Goal: Check status: Check status

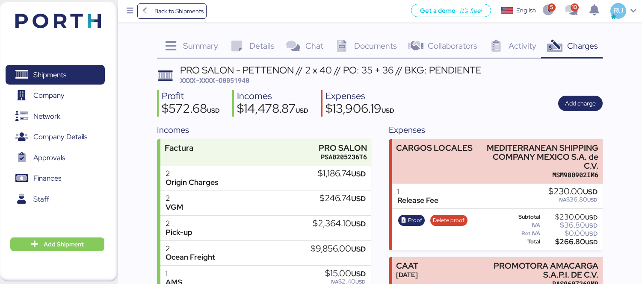
scroll to position [240, 0]
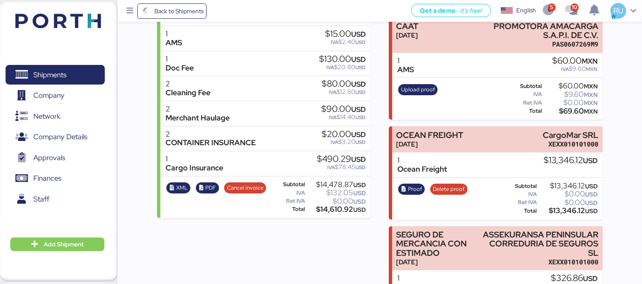
click at [75, 30] on header at bounding box center [45, 19] width 83 height 27
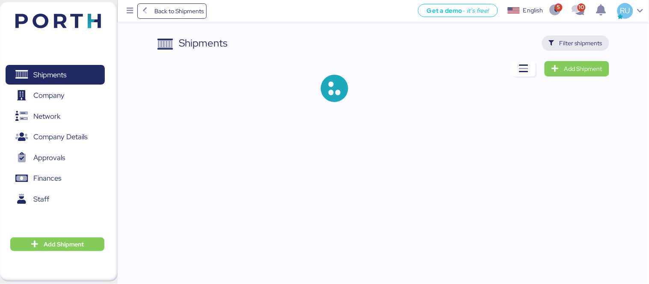
click at [567, 43] on span "Filter shipments" at bounding box center [580, 43] width 43 height 10
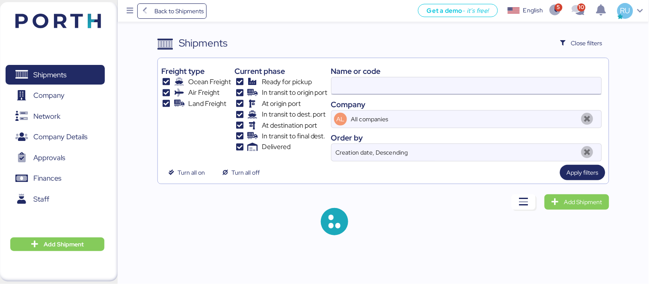
click at [439, 95] on input at bounding box center [466, 85] width 270 height 17
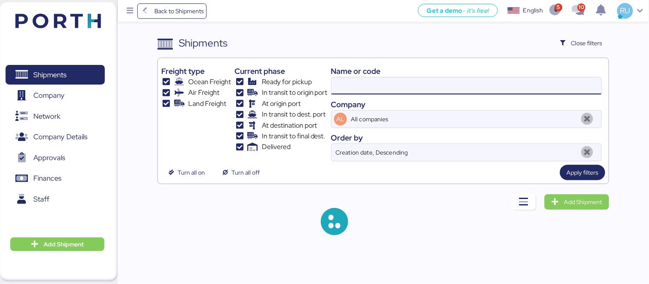
paste input "O0052107"
type input "O0052107"
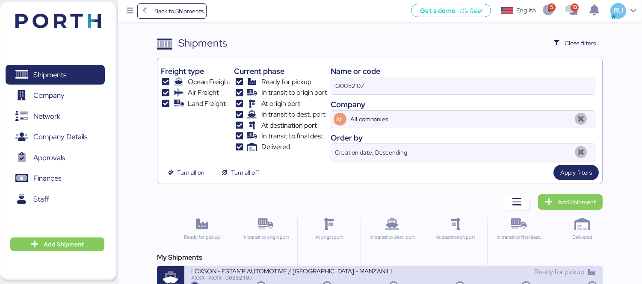
click at [348, 276] on div "XXXX-XXXX-O0052107" at bounding box center [292, 278] width 202 height 6
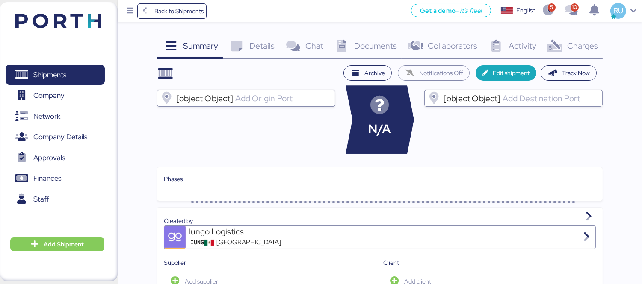
click at [540, 57] on div "Activity 0" at bounding box center [511, 46] width 59 height 23
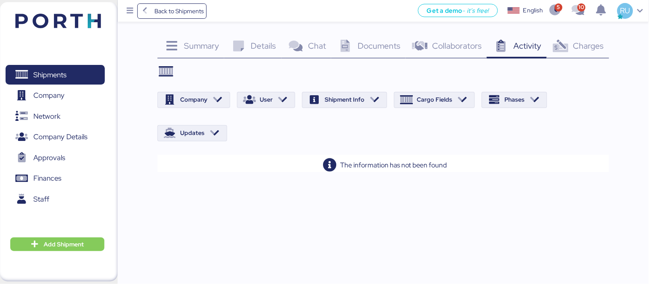
click at [572, 50] on div "Charges 0" at bounding box center [577, 46] width 62 height 23
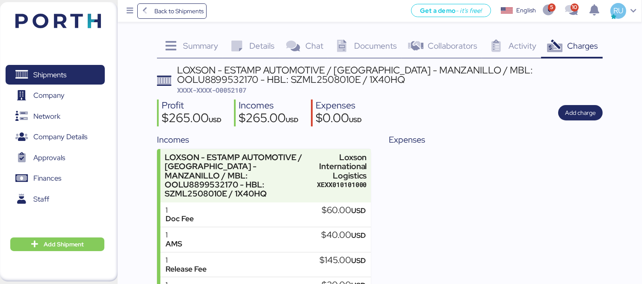
click at [465, 71] on div "LOXSON - ESTAMP AUTOMOTIVE / [GEOGRAPHIC_DATA] - MANZANILLO / MBL: OOLU88995321…" at bounding box center [389, 74] width 425 height 19
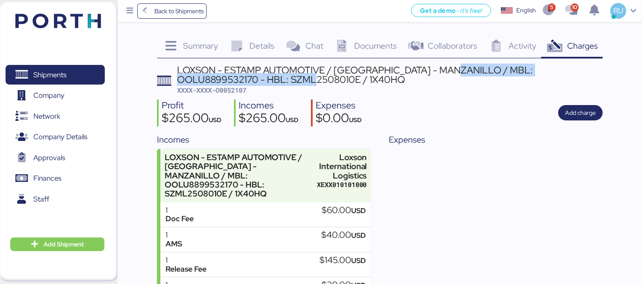
drag, startPoint x: 460, startPoint y: 69, endPoint x: 249, endPoint y: 82, distance: 210.8
click at [249, 82] on div "LOXSON - ESTAMP AUTOMOTIVE / [GEOGRAPHIC_DATA] - MANZANILLO / MBL: OOLU88995321…" at bounding box center [389, 74] width 425 height 19
copy div "MBL: OOLU8899532170 - HBL: SZML2508010E"
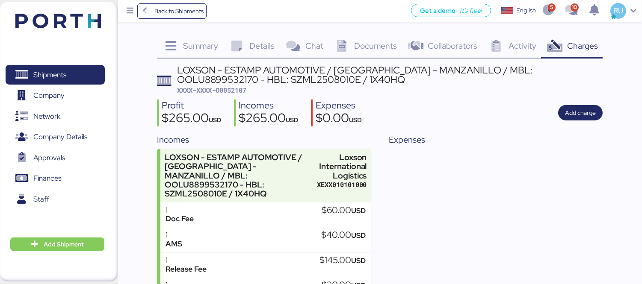
click at [225, 90] on span "XXXX-XXXX-O0052107" at bounding box center [211, 90] width 69 height 9
copy span "O0052107"
click at [360, 54] on div "Documents 0" at bounding box center [365, 46] width 74 height 23
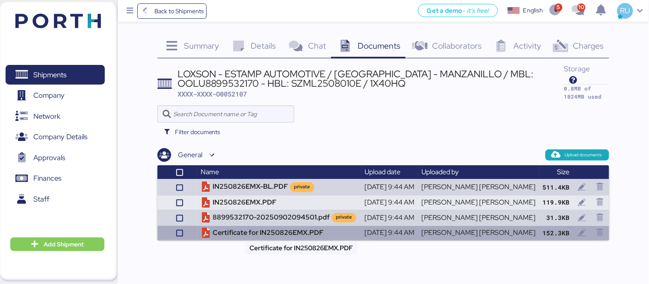
click at [273, 229] on td "Certificate for IN250826EMX.PDF" at bounding box center [280, 233] width 164 height 14
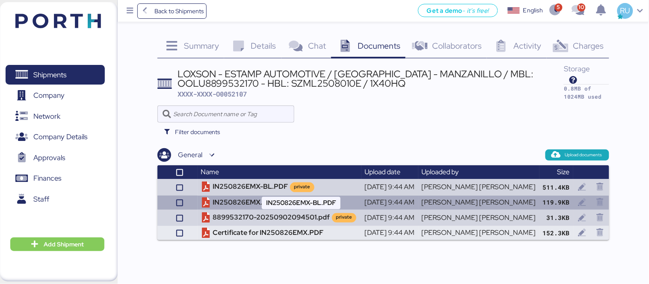
click at [253, 196] on td "IN250826EMX.PDF" at bounding box center [280, 203] width 164 height 14
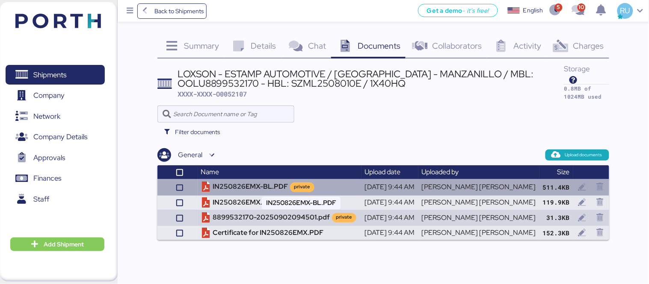
click at [254, 184] on td "IN250826EMX-BL.PDF private" at bounding box center [280, 187] width 164 height 16
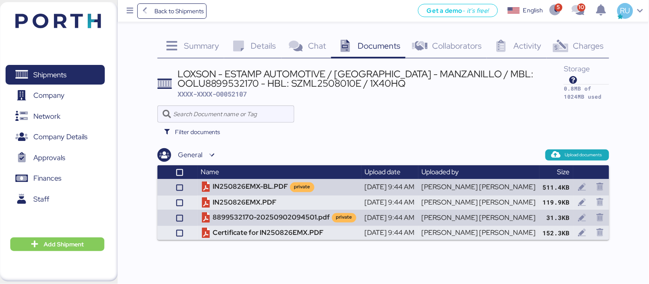
click at [270, 46] on span "Details" at bounding box center [263, 45] width 25 height 11
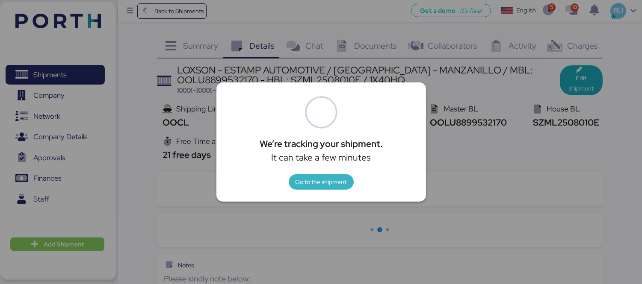
click at [328, 182] on span "Go to the shipment" at bounding box center [320, 182] width 51 height 10
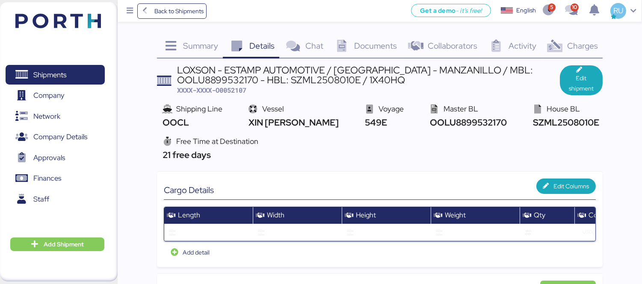
click at [99, 6] on div "Shipments 0 Company 0 Network 0 Company Details 0 Approvals 0 Finances 0 Staff …" at bounding box center [59, 142] width 118 height 280
click at [91, 17] on img at bounding box center [58, 21] width 86 height 15
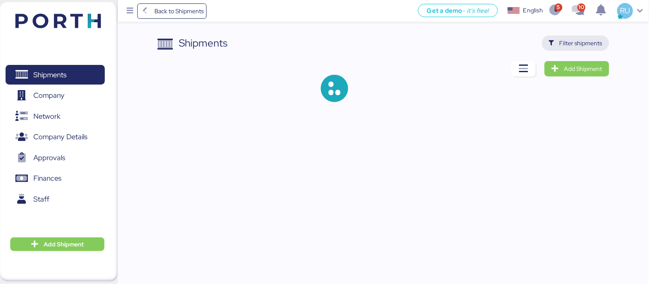
click at [581, 43] on span "Filter shipments" at bounding box center [580, 43] width 43 height 10
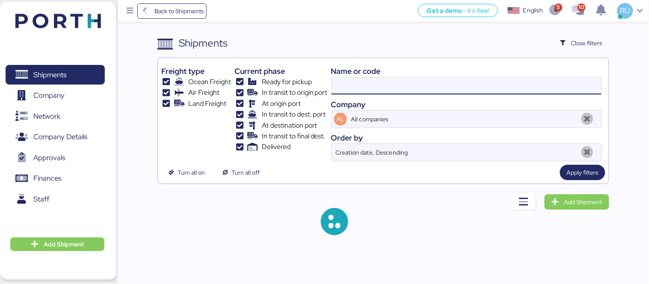
click at [441, 80] on input at bounding box center [466, 85] width 270 height 17
paste input "O0052108/172203"
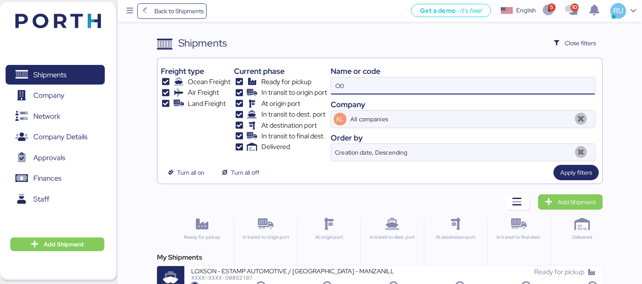
type input "O"
paste input "O0052108/172203"
type input "O0052108"
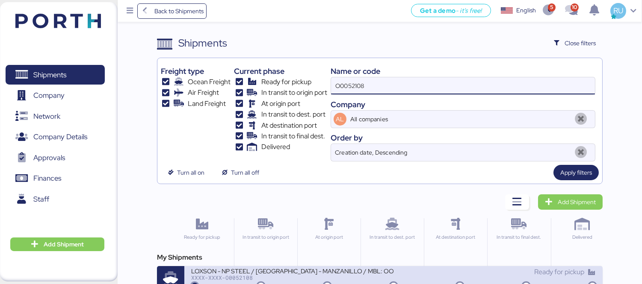
click at [398, 280] on div "Ready for pickup" at bounding box center [494, 276] width 202 height 18
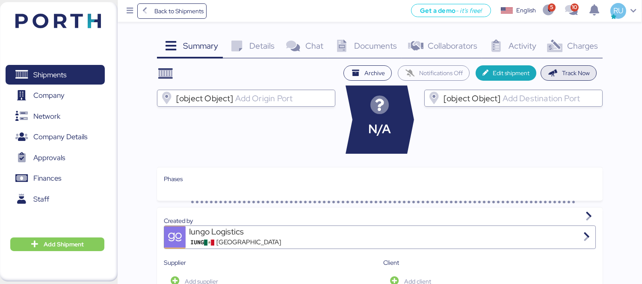
click at [569, 75] on span "Track Now" at bounding box center [576, 73] width 28 height 10
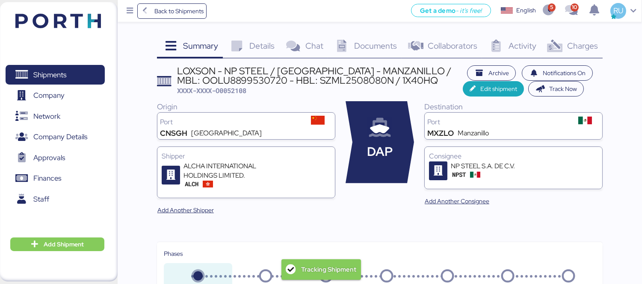
click at [563, 43] on icon at bounding box center [555, 46] width 18 height 12
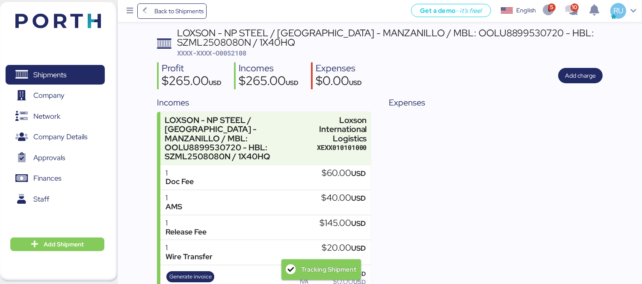
scroll to position [38, 0]
click at [424, 160] on div "Expenses" at bounding box center [496, 201] width 214 height 211
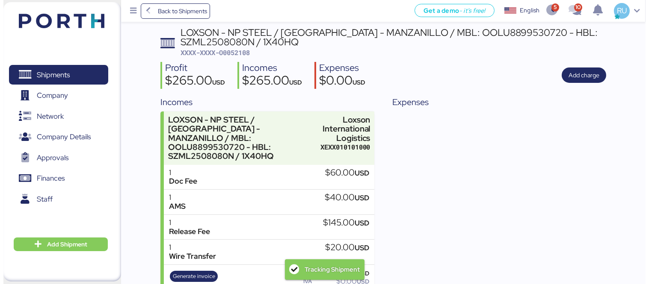
scroll to position [0, 0]
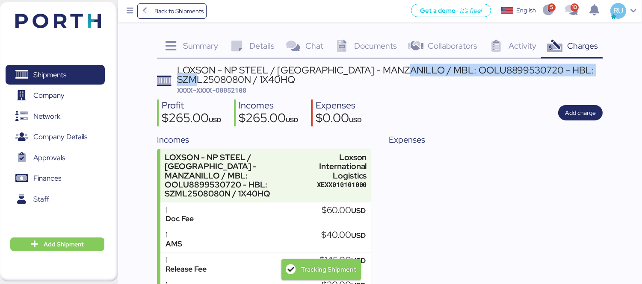
drag, startPoint x: 408, startPoint y: 68, endPoint x: 251, endPoint y: 77, distance: 156.4
click at [251, 77] on div "LOXSON - NP STEEL / [GEOGRAPHIC_DATA] - MANZANILLO / MBL: OOLU8899530720 - HBL:…" at bounding box center [389, 74] width 425 height 19
copy div "MBL: OOLU8899530720 - HBL: SZML2508080N"
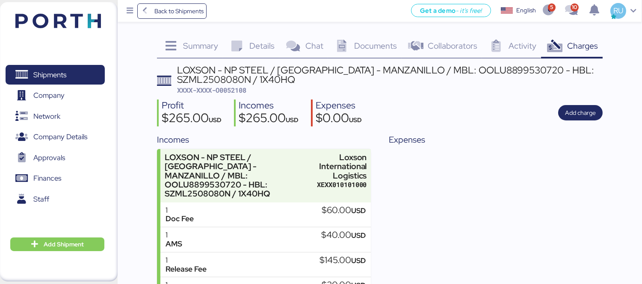
click at [385, 59] on div "Summary 0 Details 0 Chat 0 Documents 0 Collaborators 0 Activity 0 Charges 0 LOX…" at bounding box center [380, 189] width 446 height 309
click at [252, 46] on span "Details" at bounding box center [261, 45] width 25 height 11
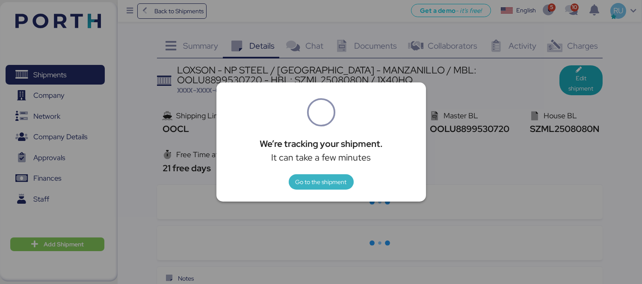
click at [313, 178] on span "Go to the shipment" at bounding box center [320, 182] width 51 height 10
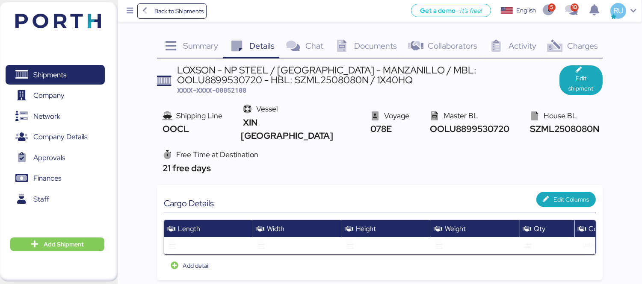
click at [363, 52] on div "Documents 0" at bounding box center [365, 46] width 74 height 23
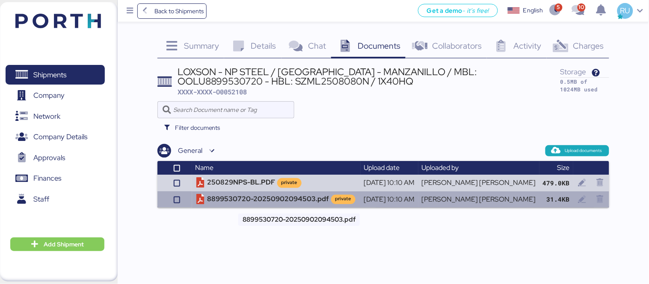
click at [262, 199] on td "8899530720-20250902094503.pdf private" at bounding box center [276, 200] width 168 height 16
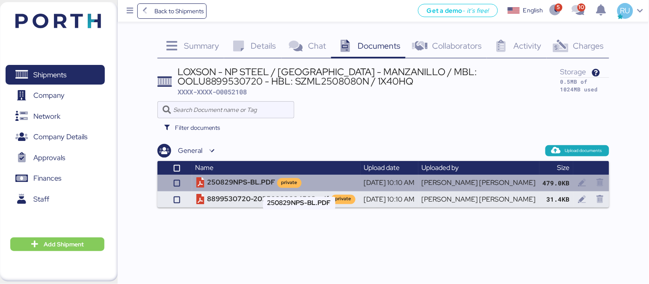
click at [261, 178] on td "250829NPS-BL.PDF private" at bounding box center [276, 183] width 168 height 16
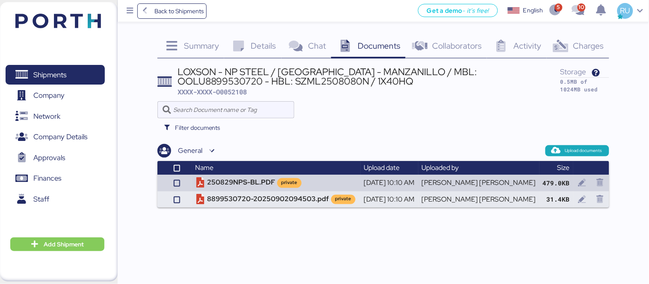
click at [84, 27] on img at bounding box center [58, 21] width 86 height 15
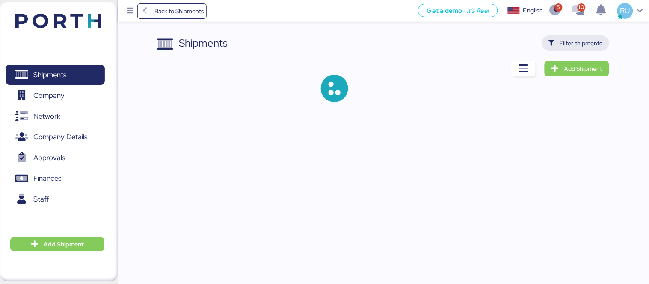
click at [561, 44] on span "Filter shipments" at bounding box center [580, 43] width 43 height 10
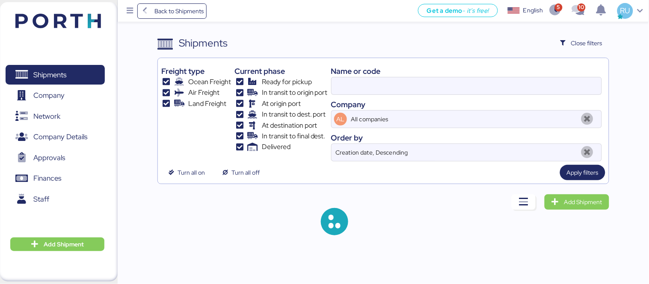
click at [490, 76] on div "Name or code" at bounding box center [466, 71] width 271 height 12
click at [498, 86] on input at bounding box center [466, 85] width 270 height 17
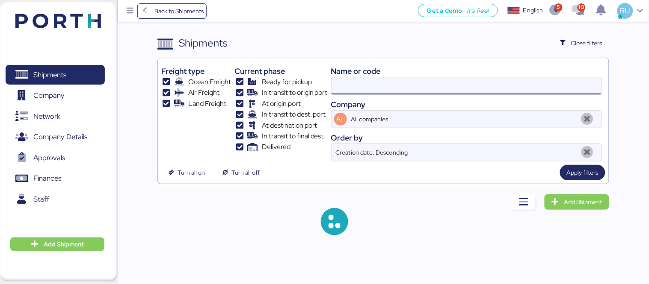
paste input "O0052109/172204"
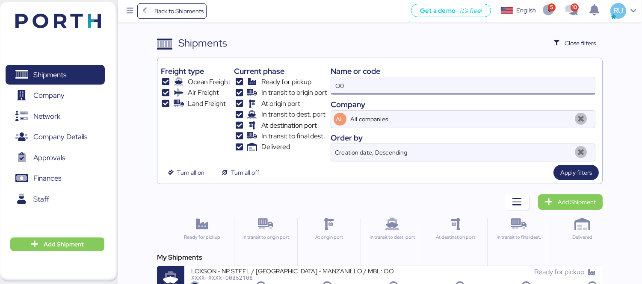
type input "O"
paste input "O0052109/172204"
type input "O0052109"
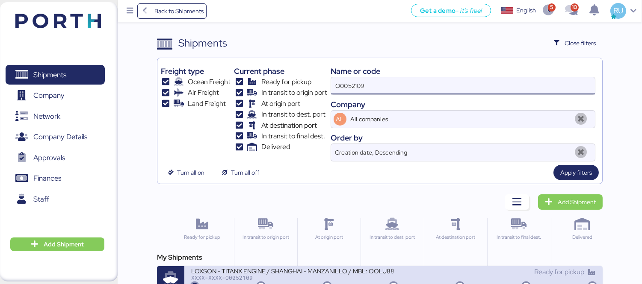
click at [343, 269] on div "LOXSON - TITANX ENGINE / SHANGHAI - MANZANILLO / MBL: OOLU8899504610 - HBL: SZM…" at bounding box center [292, 270] width 202 height 7
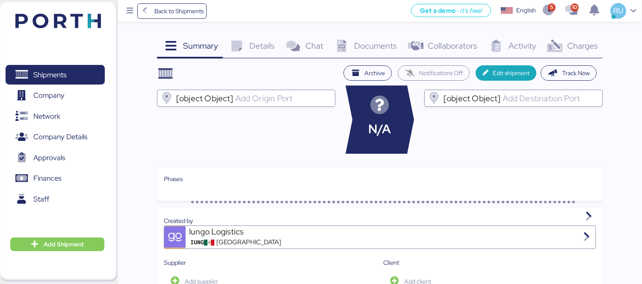
click at [345, 52] on icon at bounding box center [342, 46] width 18 height 12
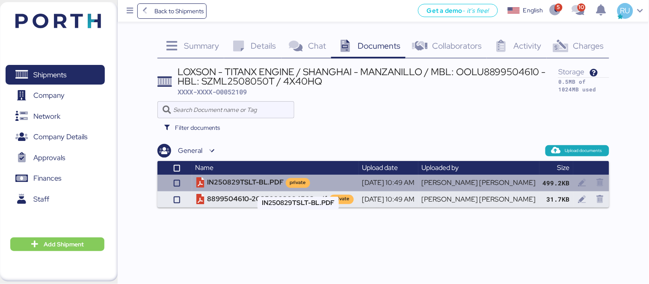
click at [266, 181] on td "IN250829TSLT-BL.PDF private" at bounding box center [275, 183] width 167 height 16
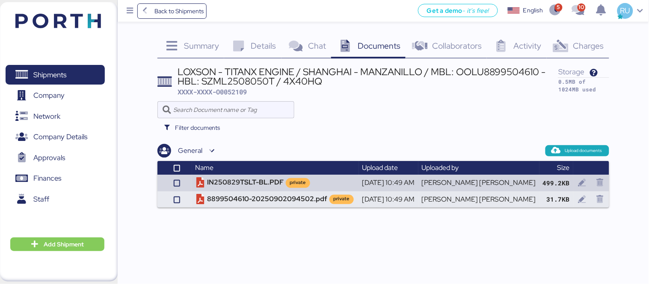
click at [91, 23] on img at bounding box center [58, 21] width 86 height 15
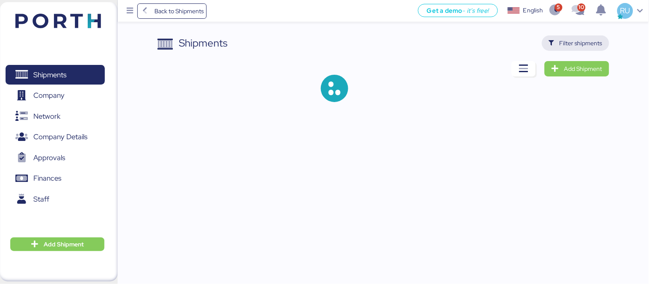
click at [575, 48] on span "Filter shipments" at bounding box center [575, 43] width 53 height 12
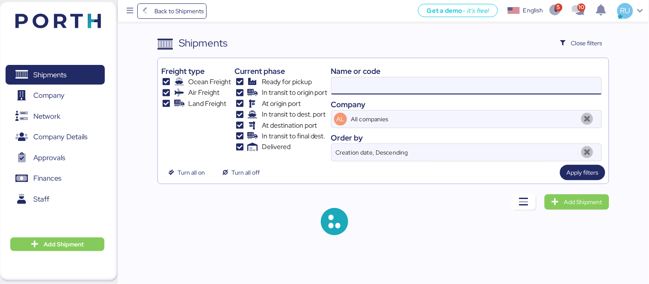
click at [410, 80] on input at bounding box center [466, 85] width 270 height 17
paste input "O0052110/172206"
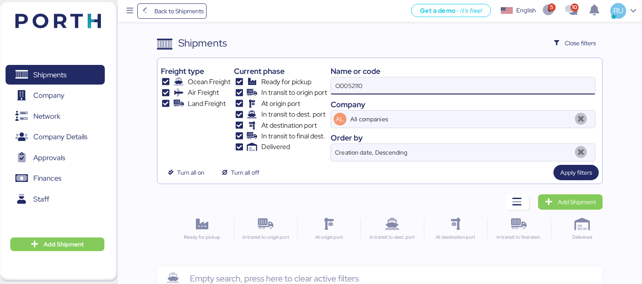
type input "O0052110"
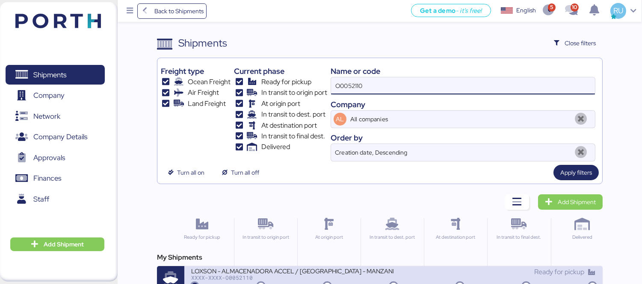
click at [352, 276] on div "XXXX-XXXX-O0052110" at bounding box center [292, 278] width 202 height 6
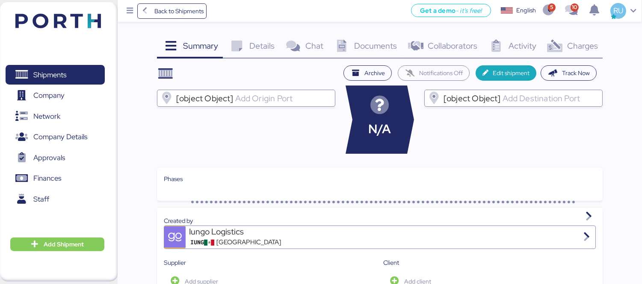
click at [378, 44] on span "Documents" at bounding box center [375, 45] width 43 height 11
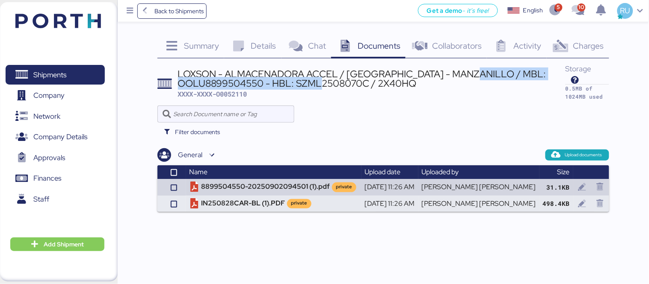
drag, startPoint x: 477, startPoint y: 69, endPoint x: 371, endPoint y: 84, distance: 107.5
click at [371, 84] on div "LOXSON - ALMACENADORA ACCEL / [GEOGRAPHIC_DATA] - MANZANILLO / MBL: OOLU8899504…" at bounding box center [371, 78] width 387 height 19
copy div "MBL: OOLU8899504550 - HBL: SZML2508070C"
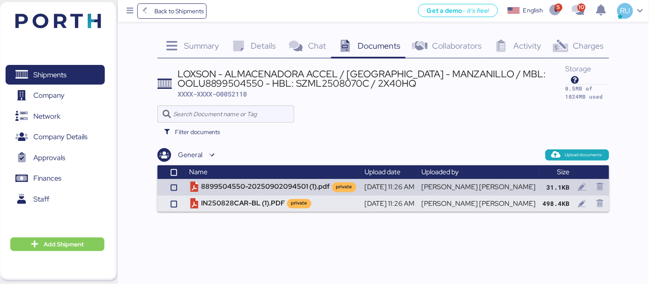
click at [258, 49] on span "Details" at bounding box center [263, 45] width 25 height 11
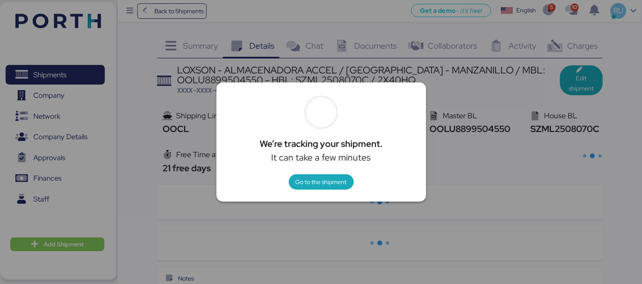
click at [366, 46] on div at bounding box center [321, 142] width 642 height 284
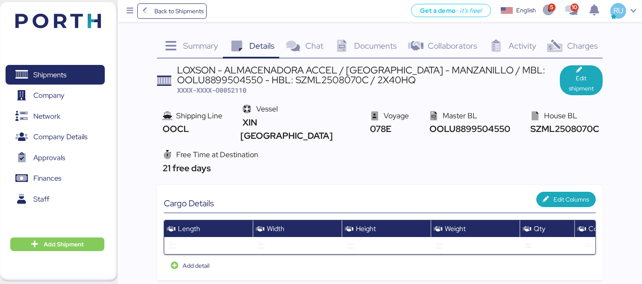
click at [375, 45] on span "Documents" at bounding box center [375, 45] width 43 height 11
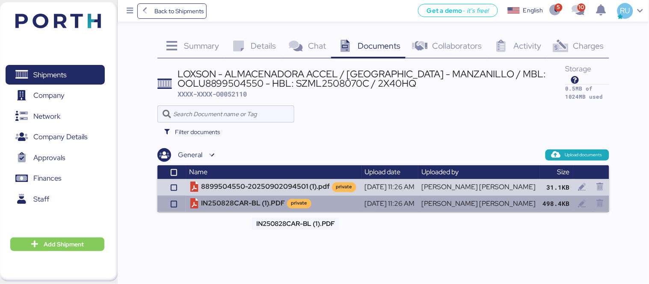
click at [279, 198] on td "IN250828CAR-BL (1).PDF private" at bounding box center [273, 204] width 175 height 16
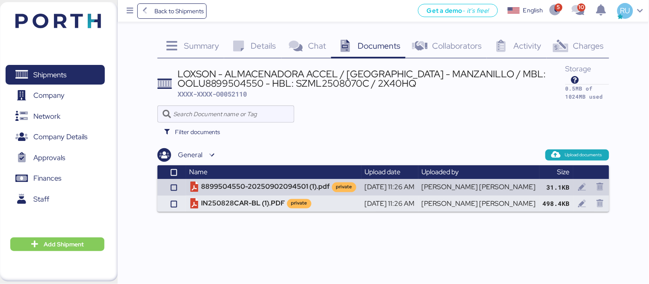
click at [212, 56] on div "Summary 0" at bounding box center [190, 46] width 67 height 23
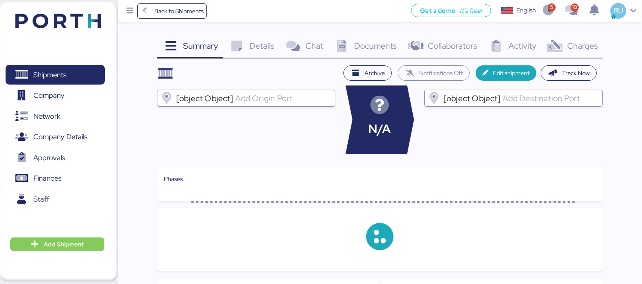
click at [258, 56] on div "Details 0" at bounding box center [251, 46] width 56 height 23
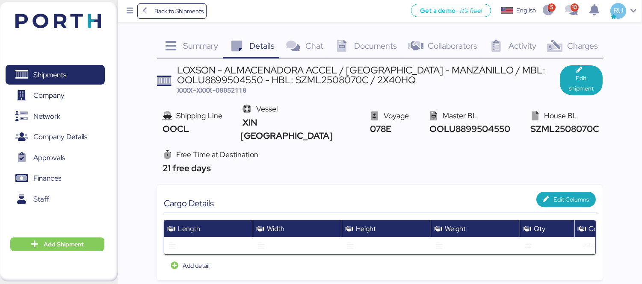
click at [66, 25] on img at bounding box center [58, 21] width 86 height 15
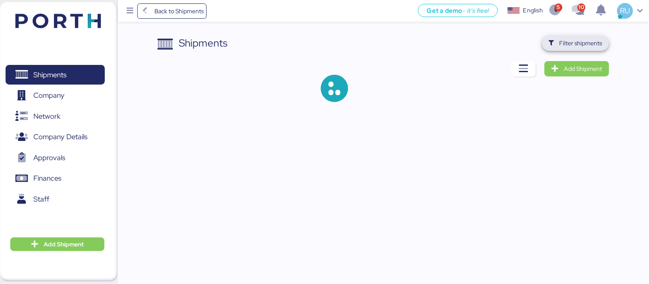
click at [583, 41] on span "Filter shipments" at bounding box center [580, 43] width 43 height 10
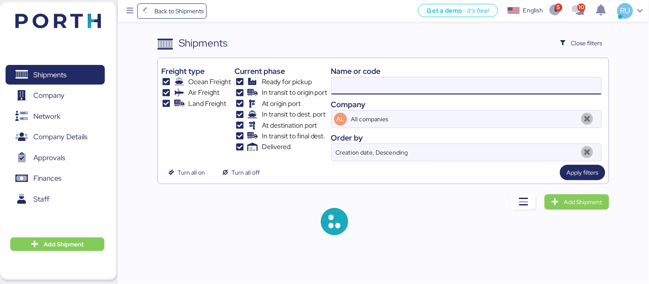
click at [452, 80] on input at bounding box center [466, 85] width 270 height 17
paste input "O0052111/172208"
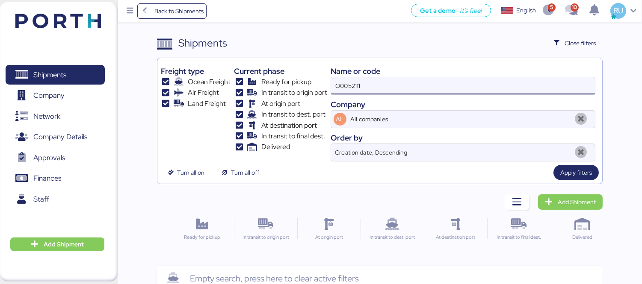
type input "O0052111"
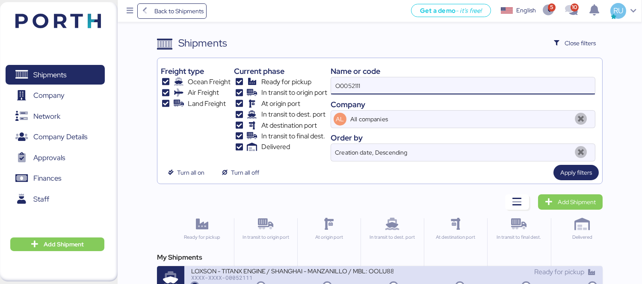
click at [276, 277] on div "XXXX-XXXX-O0052111" at bounding box center [292, 278] width 202 height 6
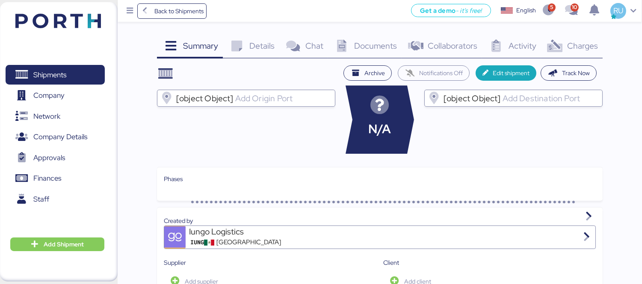
click at [567, 44] on span "Charges" at bounding box center [582, 45] width 31 height 11
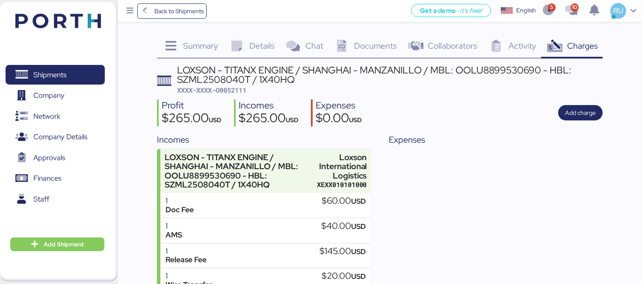
click at [388, 42] on span "Documents" at bounding box center [375, 45] width 43 height 11
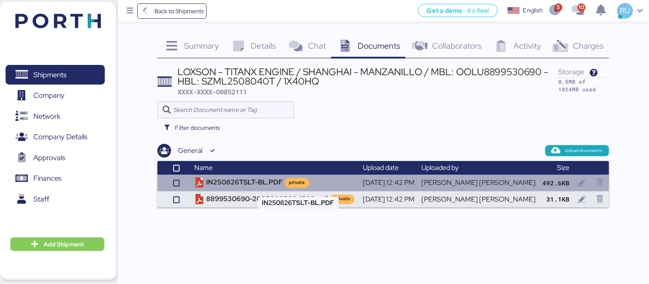
click at [280, 187] on td "IN250826TSLT-BL.PDF private" at bounding box center [275, 183] width 168 height 16
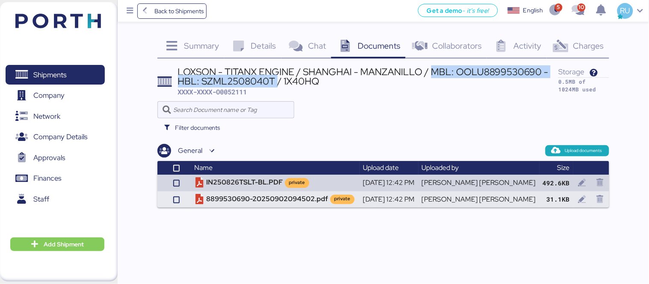
drag, startPoint x: 431, startPoint y: 71, endPoint x: 276, endPoint y: 80, distance: 155.1
click at [276, 80] on div "LOXSON - TITANX ENGINE / SHANGHAI - MANZANILLO / MBL: OOLU8899530690 - HBL: SZM…" at bounding box center [368, 76] width 381 height 19
copy div "MBL: OOLU8899530690 - HBL: SZML2508040T"
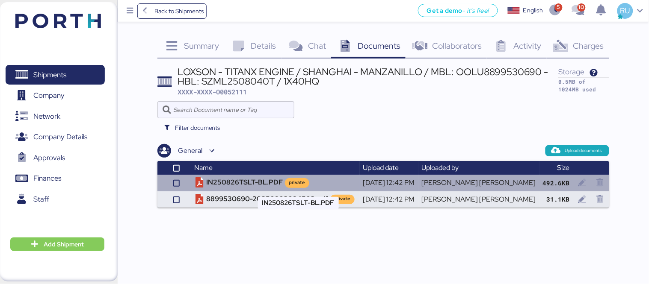
click at [263, 175] on td "IN250826TSLT-BL.PDF private" at bounding box center [275, 183] width 168 height 16
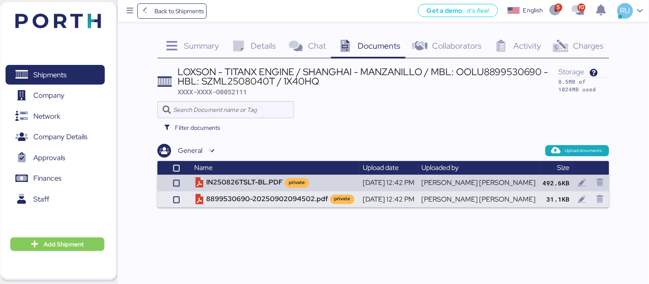
click at [79, 24] on img at bounding box center [58, 21] width 86 height 15
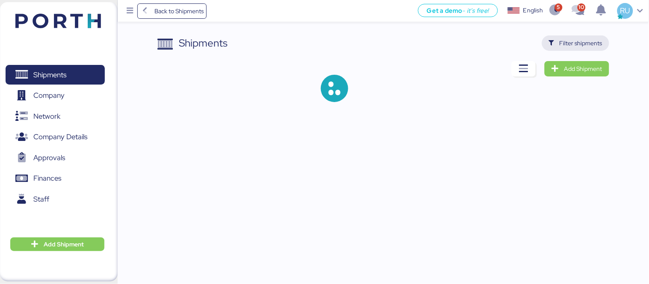
click at [561, 48] on span "Filter shipments" at bounding box center [575, 43] width 53 height 12
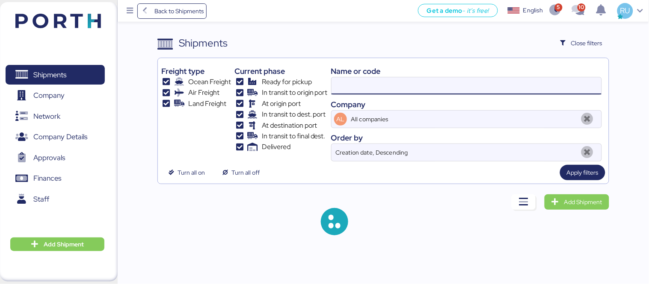
click at [489, 81] on input at bounding box center [466, 85] width 270 height 17
paste input "O0052112"
type input "O0052112"
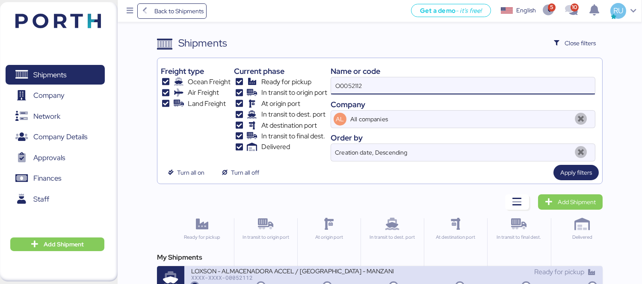
click at [299, 273] on div "LOXSON - ALMACENADORA ACCEL / [GEOGRAPHIC_DATA] - MANZANILLO / MBL: OOLU8899514…" at bounding box center [292, 270] width 202 height 7
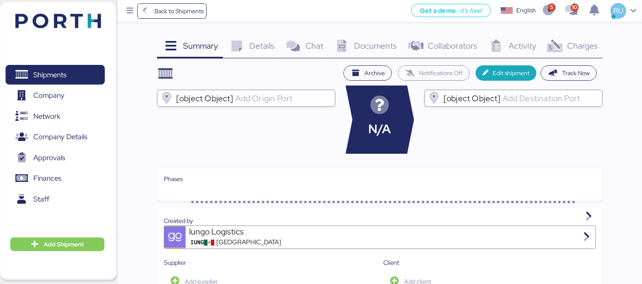
click at [595, 44] on span "Charges" at bounding box center [582, 45] width 31 height 11
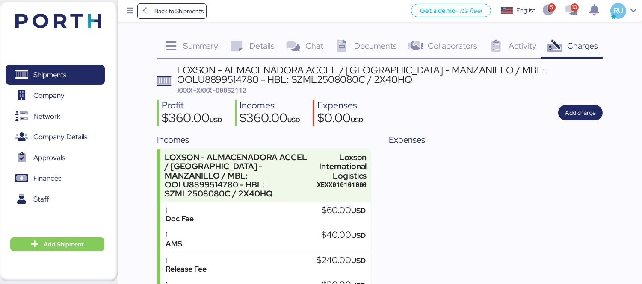
click at [392, 59] on div "Summary 0 Details 0 Chat 0 Documents 0 Collaborators 0 Activity 0 Charges 0 LOX…" at bounding box center [380, 189] width 446 height 309
click at [375, 48] on span "Documents" at bounding box center [375, 45] width 43 height 11
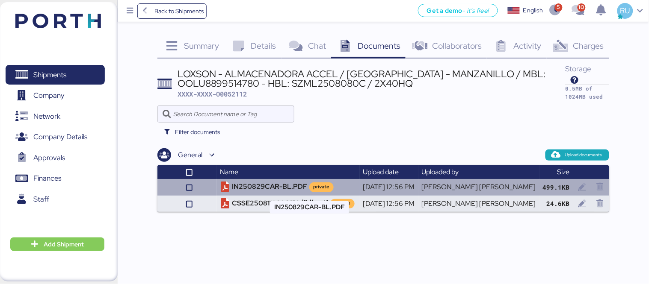
click at [303, 188] on td "IN250829CAR-BL.PDF private" at bounding box center [288, 187] width 143 height 16
